Goal: Complete application form

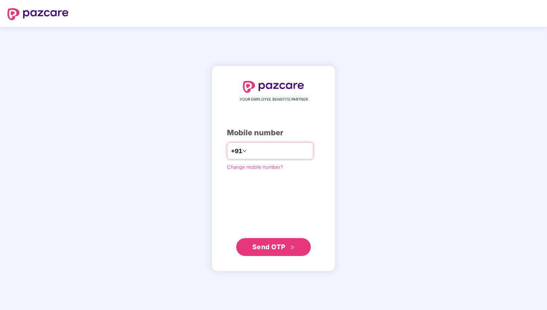
type input "**********"
click at [264, 245] on span "Send OTP" at bounding box center [268, 247] width 33 height 8
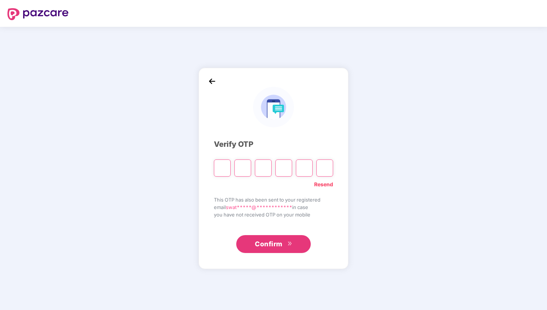
type input "*"
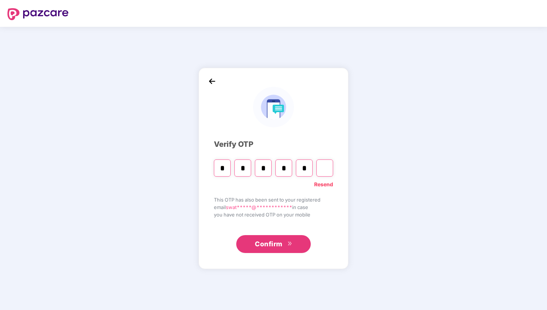
type input "*"
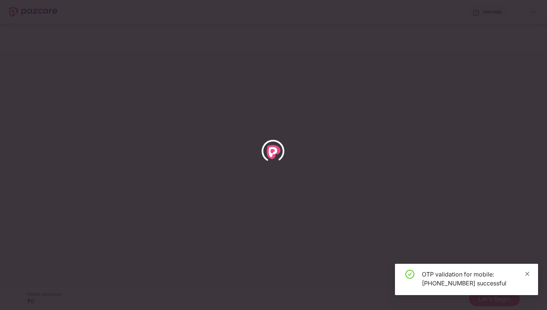
click at [529, 274] on icon "close" at bounding box center [527, 273] width 5 height 5
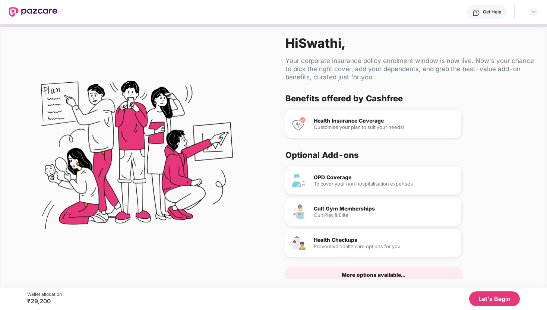
click at [488, 299] on button "Let's Begin" at bounding box center [494, 298] width 51 height 15
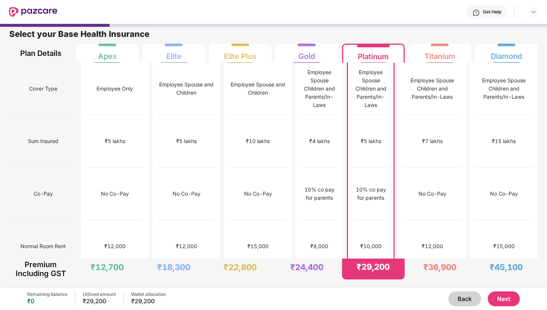
click at [493, 302] on button "Next" at bounding box center [504, 298] width 32 height 15
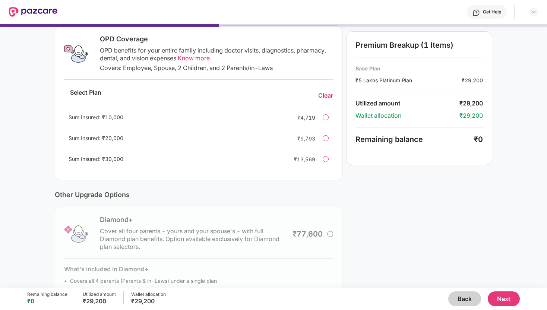
scroll to position [155, 0]
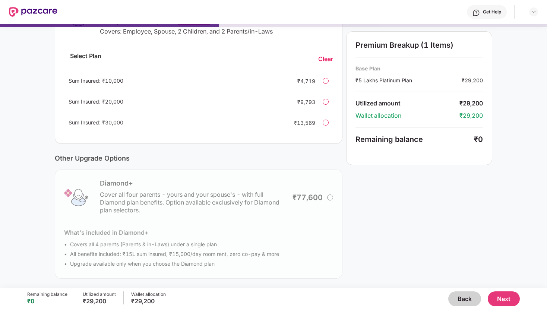
click at [498, 296] on button "Next" at bounding box center [504, 298] width 32 height 15
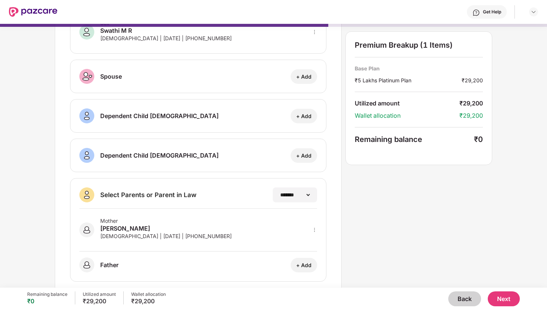
scroll to position [54, 0]
click at [231, 224] on div "Mother [PERSON_NAME] [DEMOGRAPHIC_DATA] | [DATE] | [PHONE_NUMBER]" at bounding box center [198, 229] width 238 height 43
click at [89, 229] on img at bounding box center [86, 229] width 15 height 15
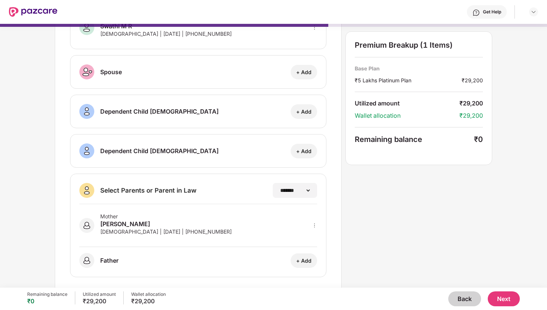
scroll to position [64, 0]
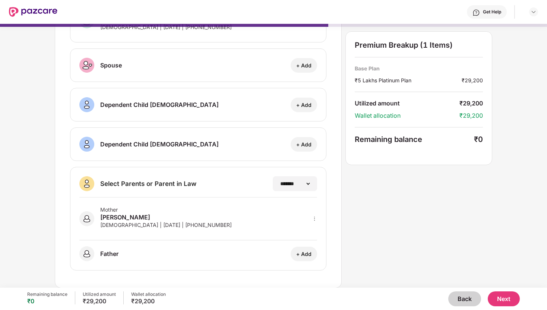
click at [500, 300] on button "Next" at bounding box center [504, 298] width 32 height 15
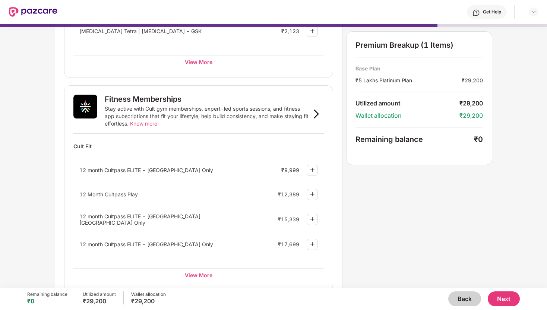
scroll to position [0, 0]
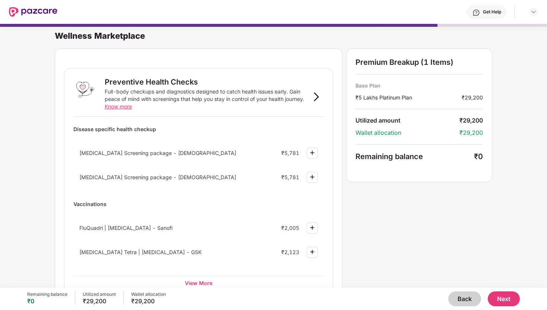
click at [505, 302] on button "Next" at bounding box center [504, 298] width 32 height 15
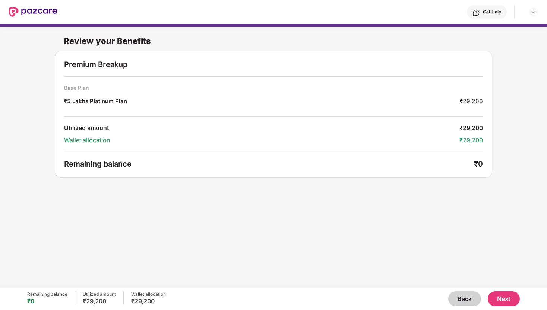
click at [497, 298] on button "Next" at bounding box center [504, 298] width 32 height 15
